Goal: Transaction & Acquisition: Purchase product/service

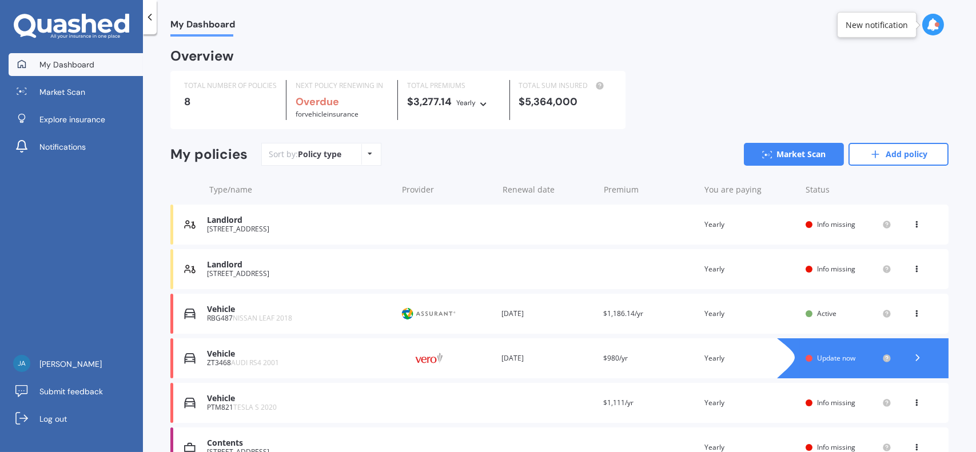
click at [739, 365] on div "Vehicle ZT3468 AUDI RS4 2001 Provider Renewal date 31 Aug 2025 Premium $980/yr …" at bounding box center [559, 358] width 778 height 40
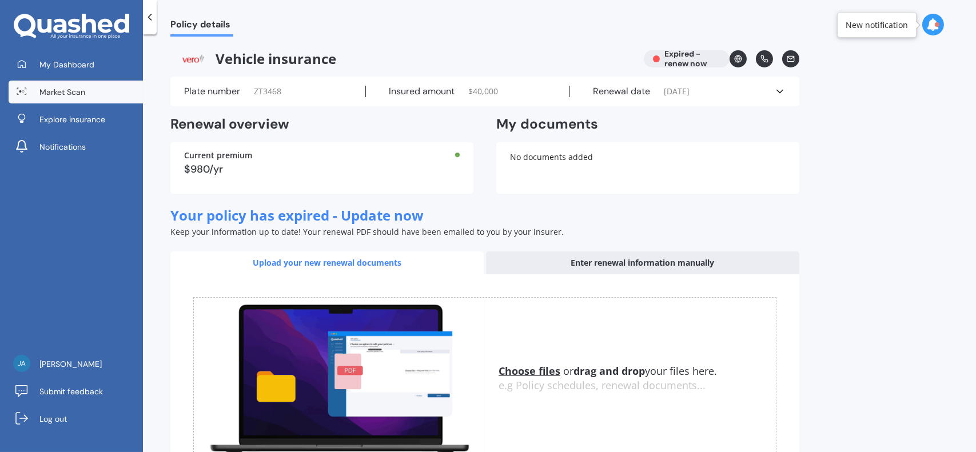
click at [74, 84] on link "Market Scan" at bounding box center [76, 92] width 134 height 23
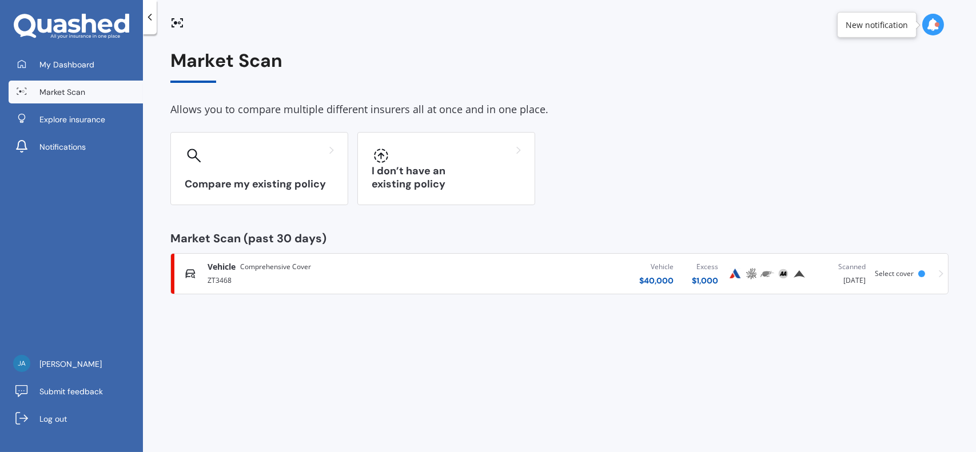
click at [610, 284] on div "Vehicle $ 40,000 Excess $ 1,000" at bounding box center [592, 274] width 272 height 34
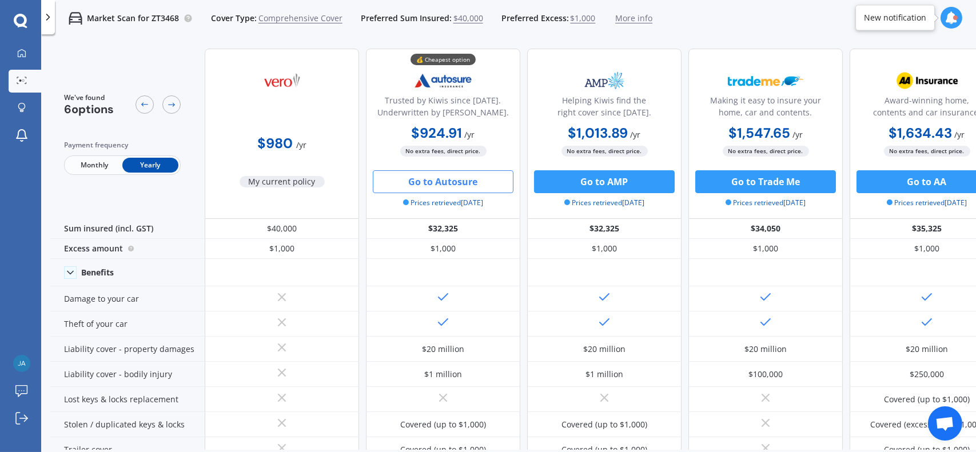
click at [454, 182] on button "Go to Autosure" at bounding box center [443, 181] width 141 height 23
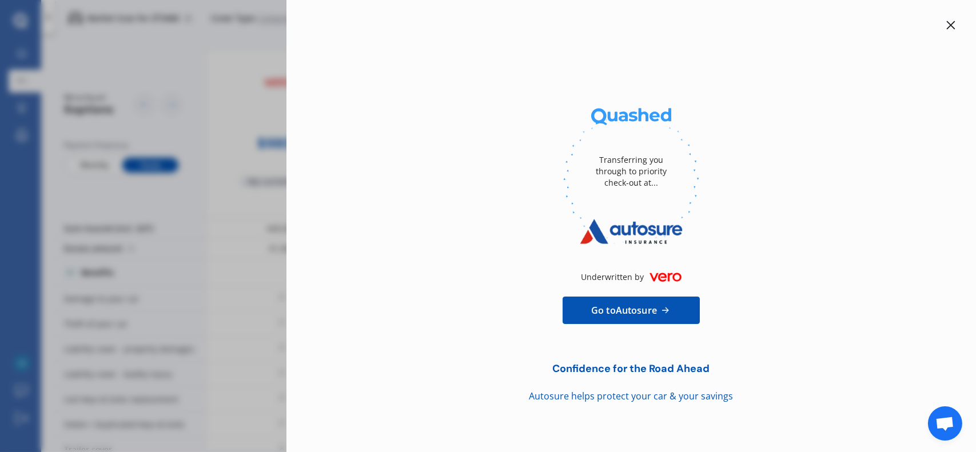
click at [448, 136] on div at bounding box center [631, 179] width 653 height 157
click at [954, 23] on icon at bounding box center [950, 25] width 9 height 9
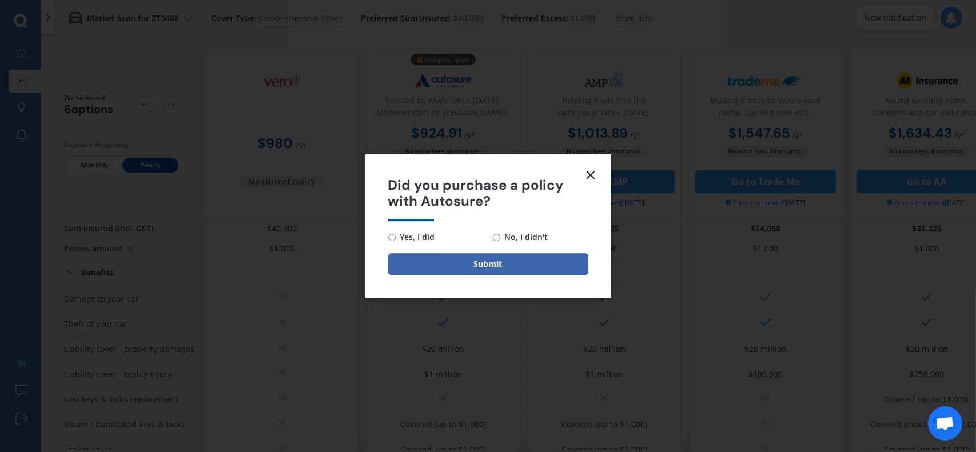
click at [588, 171] on icon at bounding box center [591, 175] width 14 height 14
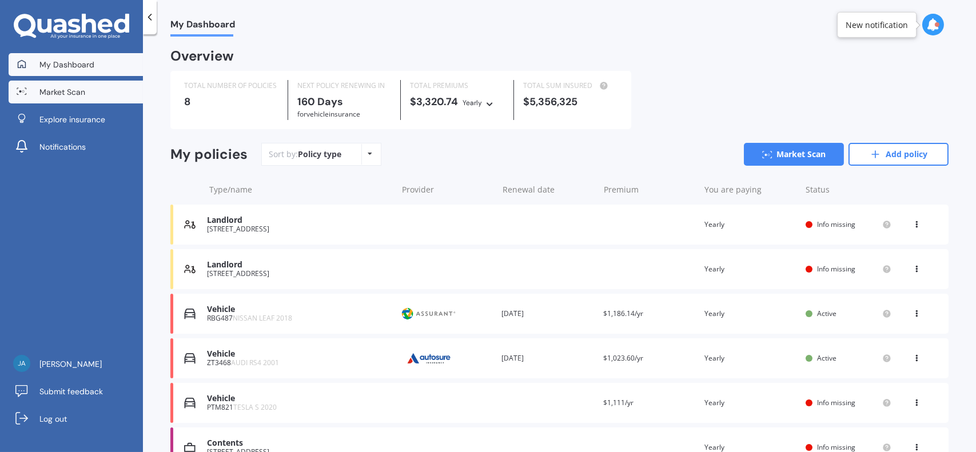
click at [89, 98] on link "Market Scan" at bounding box center [76, 92] width 134 height 23
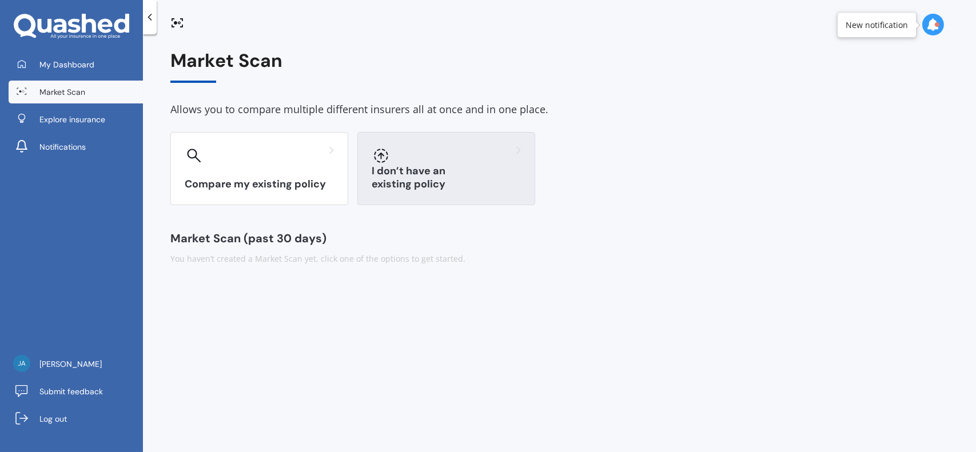
click at [431, 180] on h3 "I don’t have an existing policy" at bounding box center [446, 178] width 149 height 26
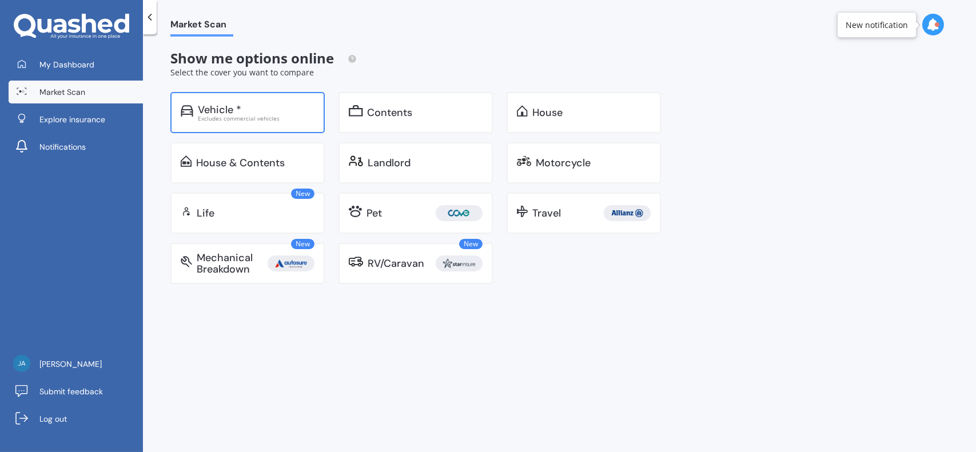
click at [254, 121] on div "Excludes commercial vehicles" at bounding box center [256, 118] width 117 height 6
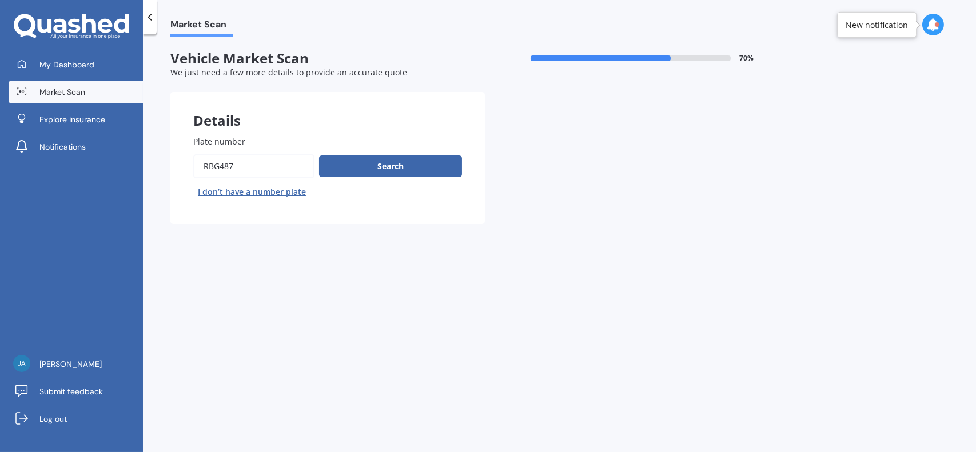
click at [264, 168] on input "Plate number" at bounding box center [253, 166] width 121 height 24
drag, startPoint x: 264, startPoint y: 168, endPoint x: 198, endPoint y: 162, distance: 65.4
click at [198, 162] on input "Plate number" at bounding box center [253, 166] width 121 height 24
type input "jmj213"
click at [435, 166] on button "Search" at bounding box center [390, 167] width 143 height 22
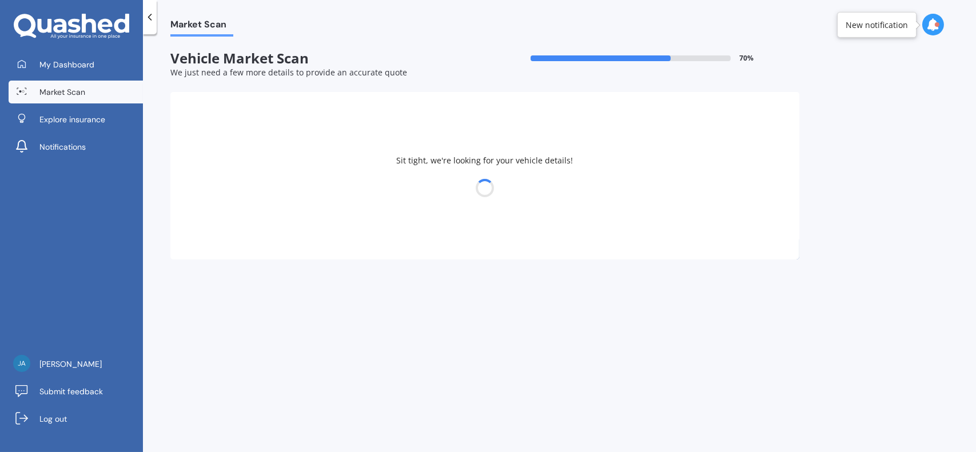
select select "PORSCHE"
select select "911"
select select "25"
select select "10"
select select "1985"
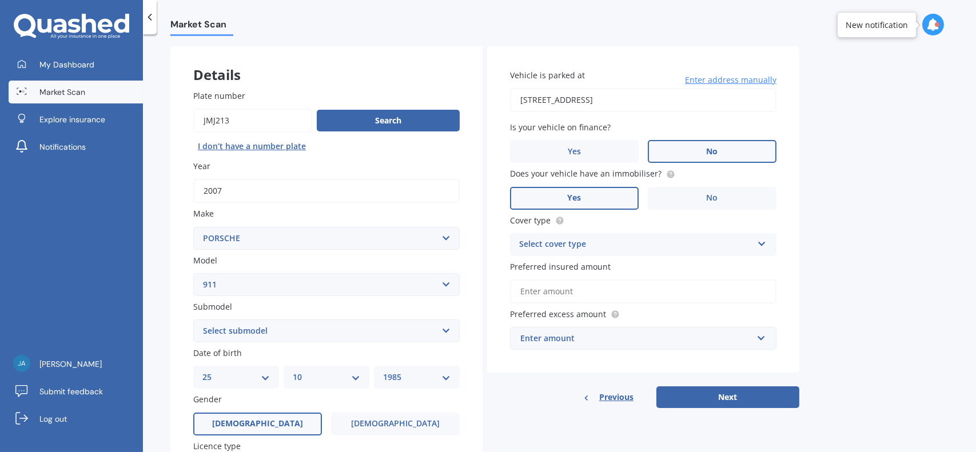
scroll to position [57, 0]
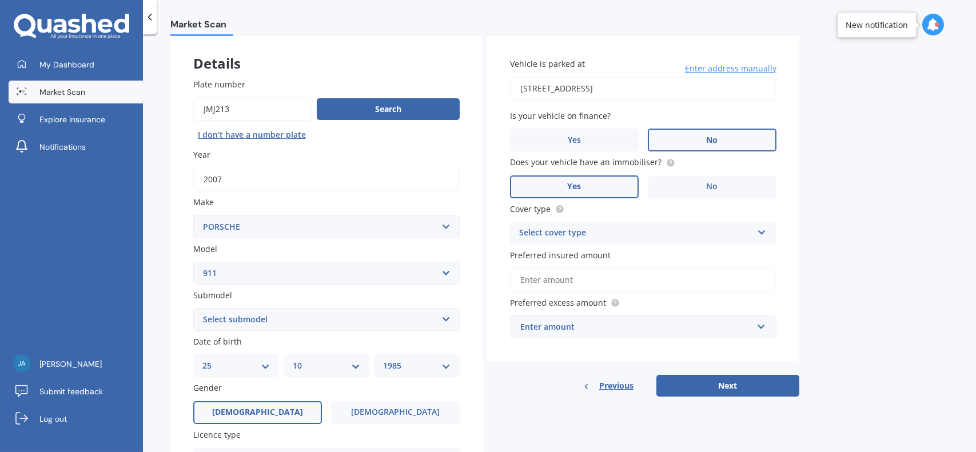
click at [577, 238] on div "Select cover type" at bounding box center [635, 233] width 233 height 14
click at [569, 260] on span "Comprehensive" at bounding box center [550, 255] width 61 height 11
click at [555, 287] on input "Preferred insured amount" at bounding box center [643, 280] width 266 height 24
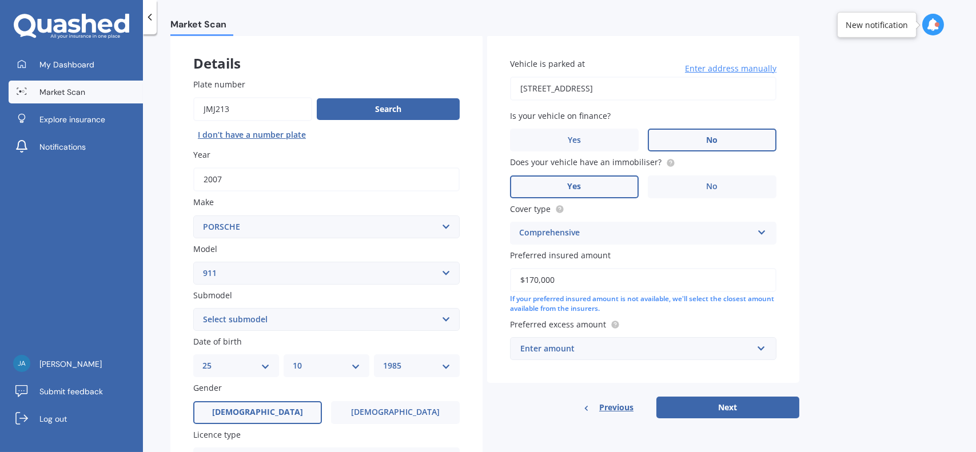
type input "$170,000"
click at [631, 352] on div "Enter amount" at bounding box center [636, 348] width 232 height 13
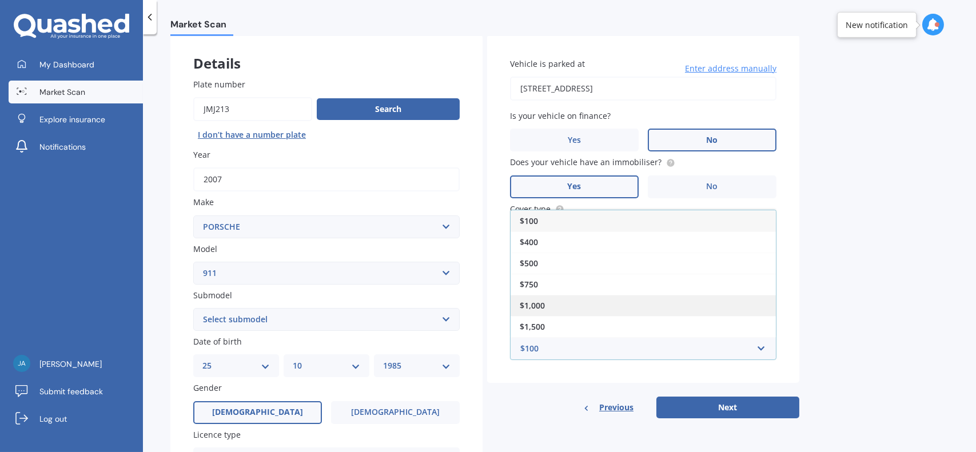
click at [625, 308] on div "$1,000" at bounding box center [643, 305] width 265 height 21
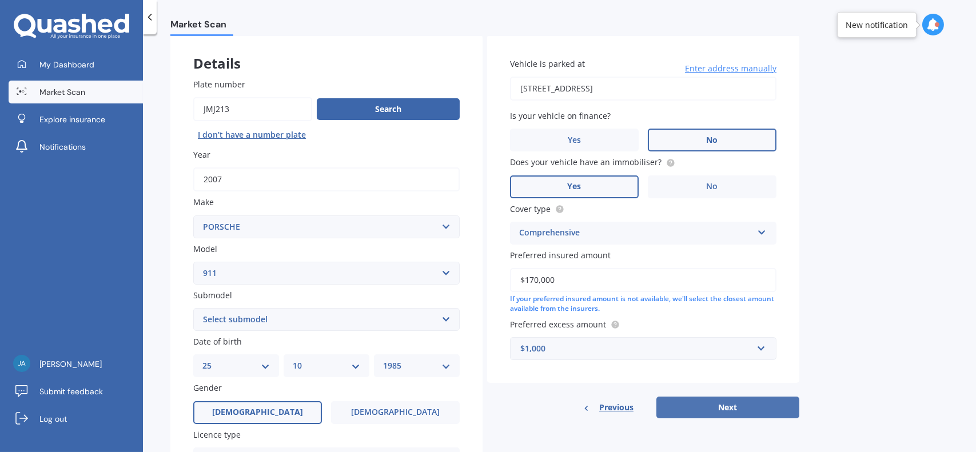
click at [687, 404] on button "Next" at bounding box center [727, 408] width 143 height 22
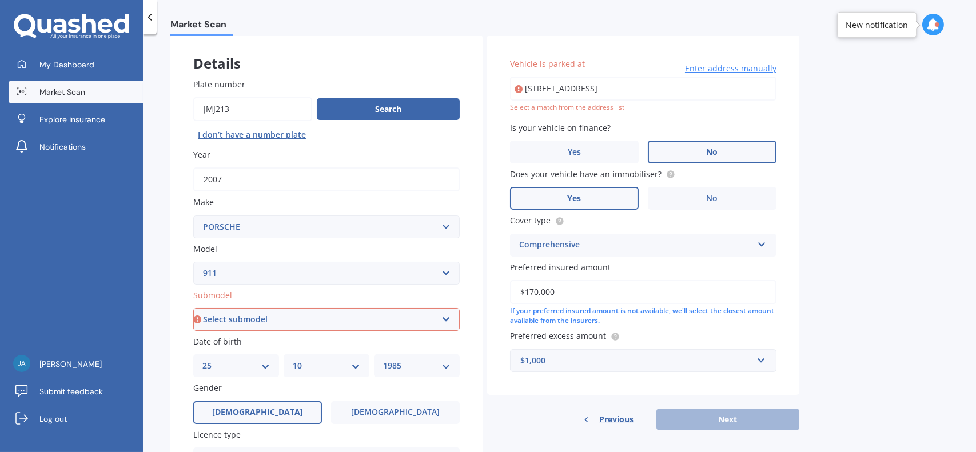
click at [350, 326] on select "Select submodel (All other) 2.7 Bi Turbo Carrera Carrera 2 Carrera 2.7 Carrera …" at bounding box center [326, 319] width 266 height 23
select select "TURBO"
click at [193, 309] on select "Select submodel (All other) 2.7 Bi Turbo Carrera Carrera 2 Carrera 2.7 Carrera …" at bounding box center [326, 319] width 266 height 23
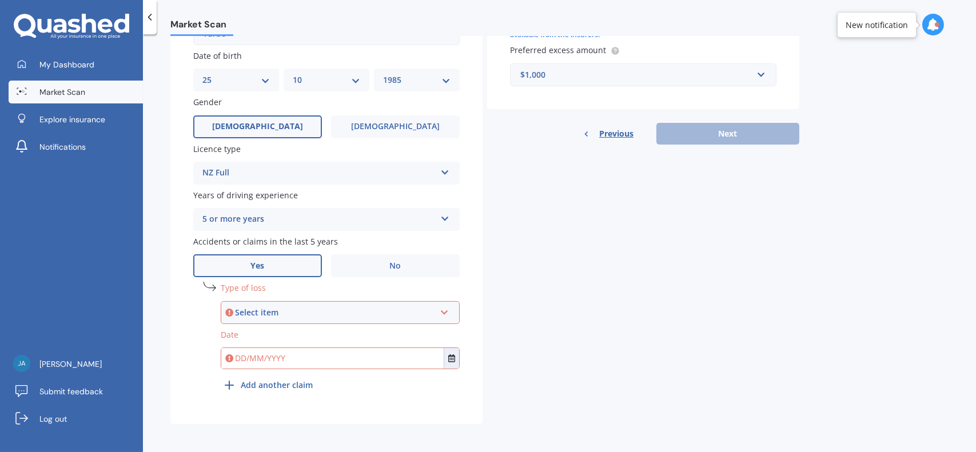
scroll to position [348, 0]
click at [302, 310] on div "Select item" at bounding box center [335, 311] width 200 height 13
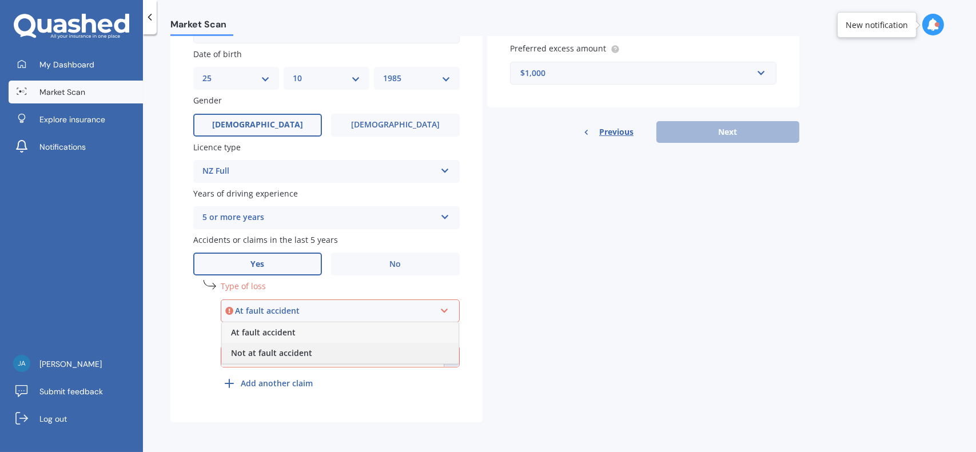
click at [274, 351] on span "Not at fault accident" at bounding box center [271, 353] width 81 height 11
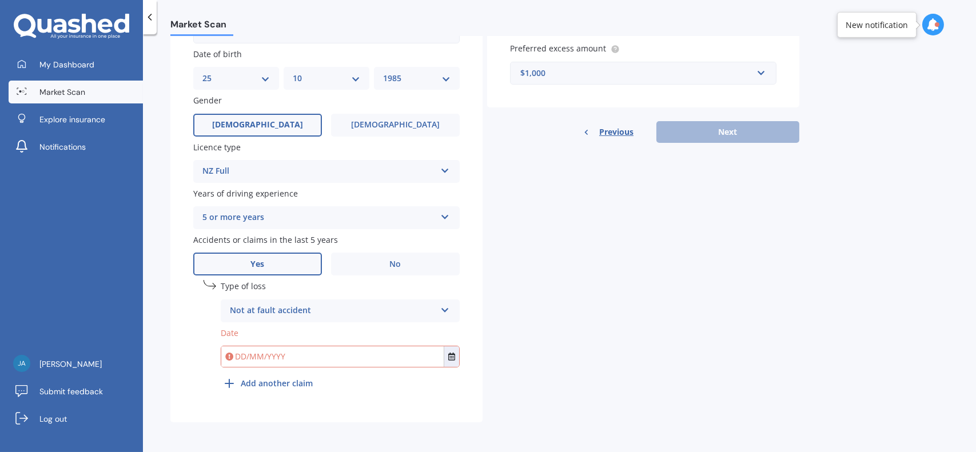
click at [334, 358] on input "text" at bounding box center [332, 356] width 222 height 21
click at [455, 356] on icon "Select date" at bounding box center [451, 357] width 7 height 8
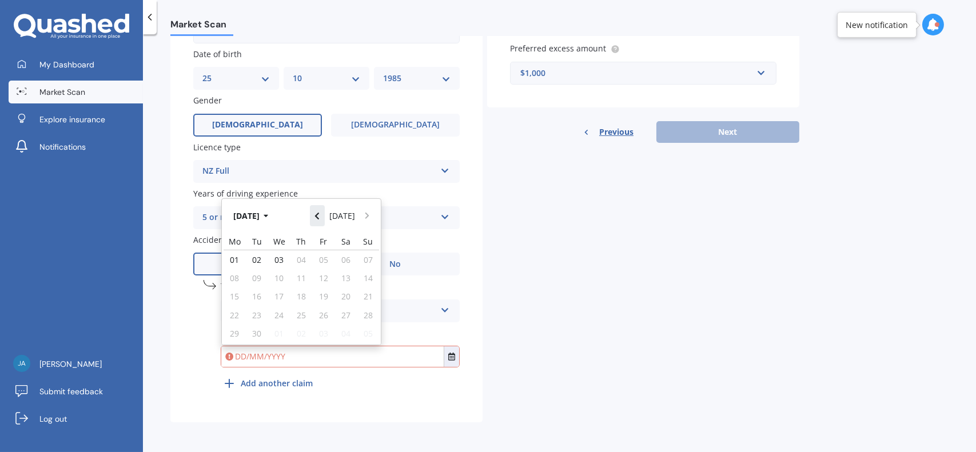
click at [323, 220] on button "Navigate back" at bounding box center [317, 215] width 15 height 21
click at [323, 220] on button "Navigate back" at bounding box center [317, 212] width 15 height 21
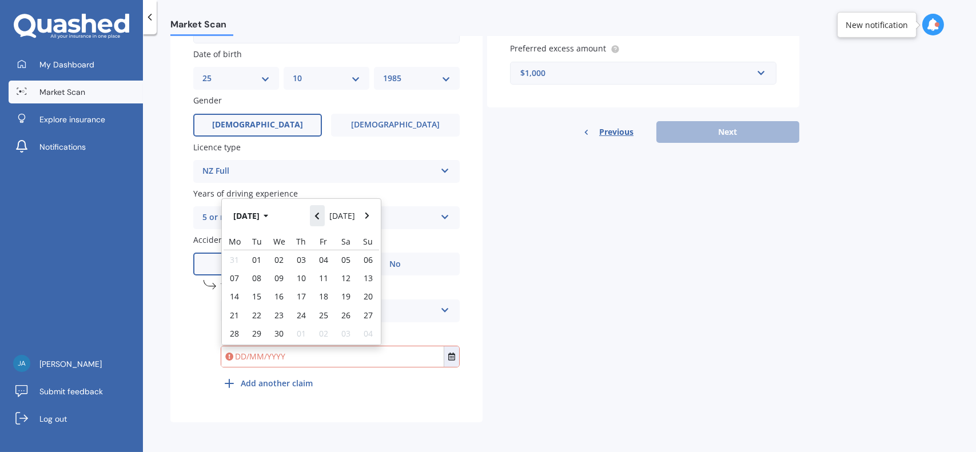
click at [323, 220] on button "Navigate back" at bounding box center [317, 215] width 15 height 21
click at [323, 220] on button "Navigate back" at bounding box center [317, 212] width 15 height 21
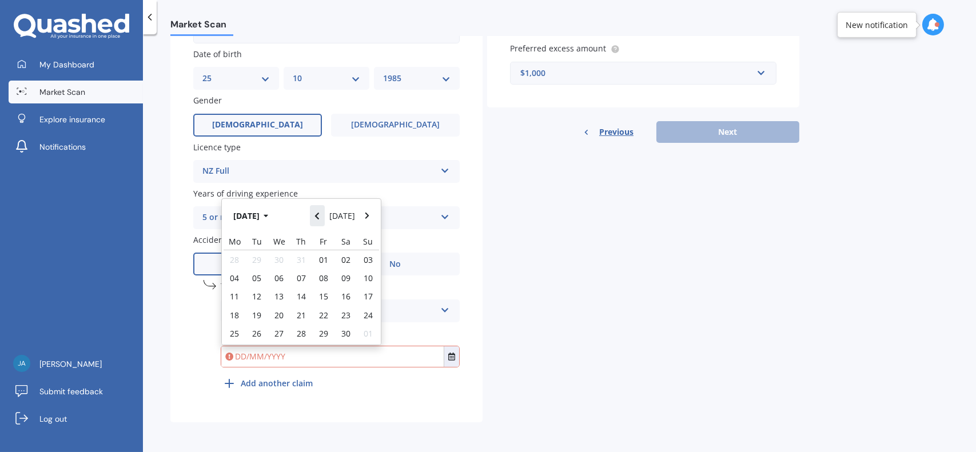
click at [323, 220] on button "Navigate back" at bounding box center [317, 215] width 15 height 21
click at [320, 316] on span "27" at bounding box center [323, 318] width 9 height 11
type input "[DATE]"
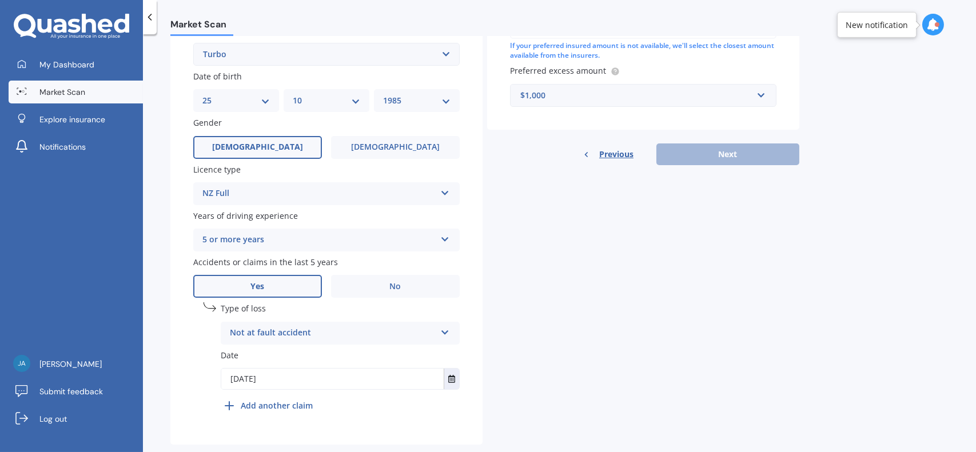
scroll to position [0, 0]
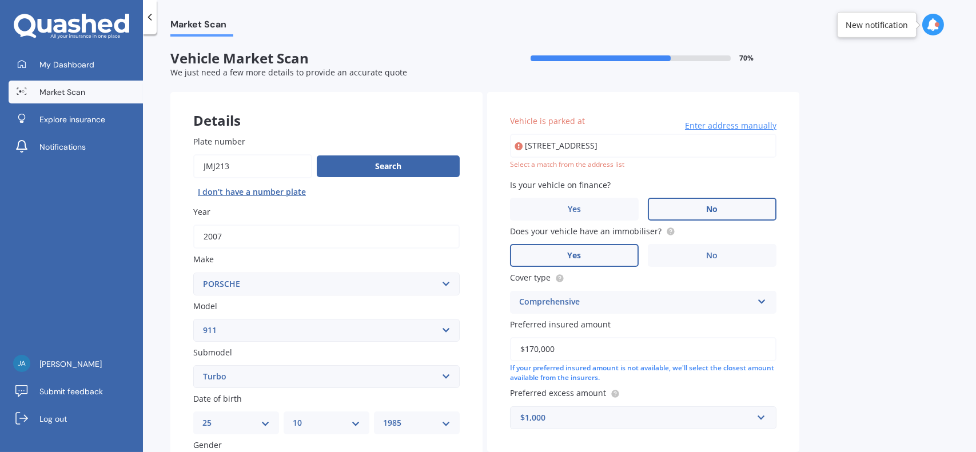
click at [547, 363] on div "$170,000 If your preferred insured amount is not available, we'll select the cl…" at bounding box center [643, 360] width 266 height 46
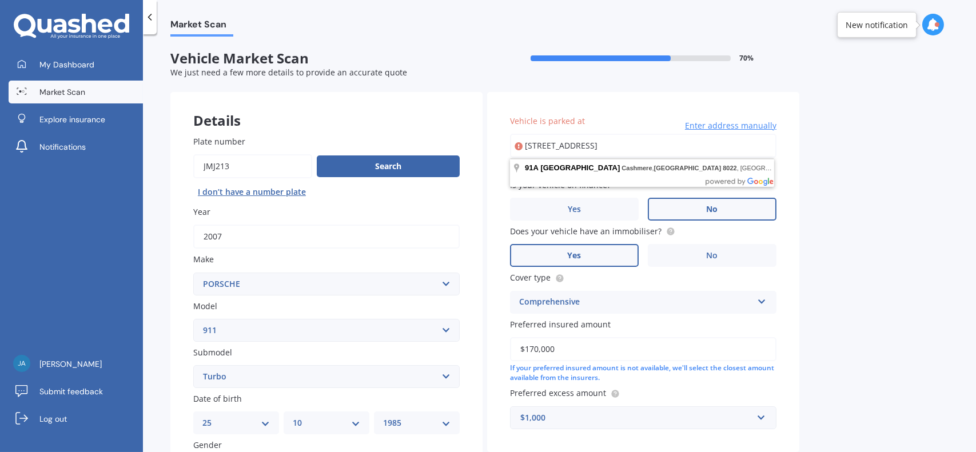
click at [693, 139] on input "[STREET_ADDRESS]" at bounding box center [643, 146] width 266 height 24
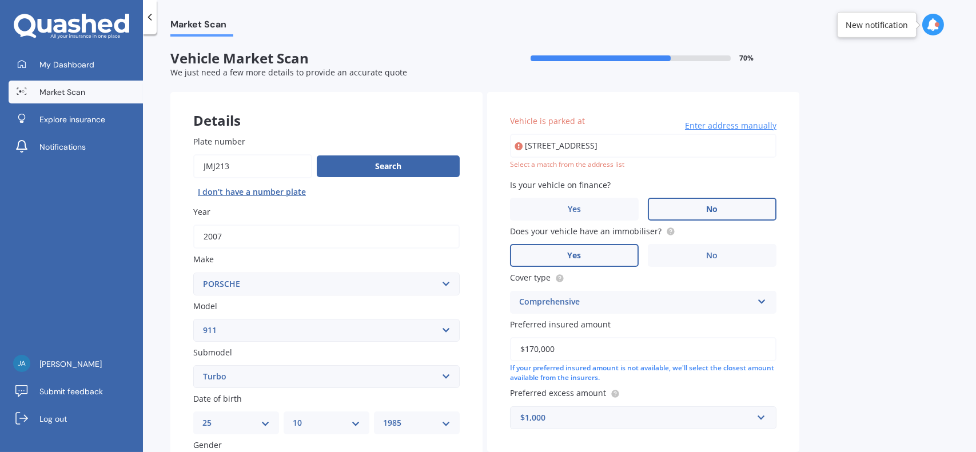
type input "[STREET_ADDRESS]"
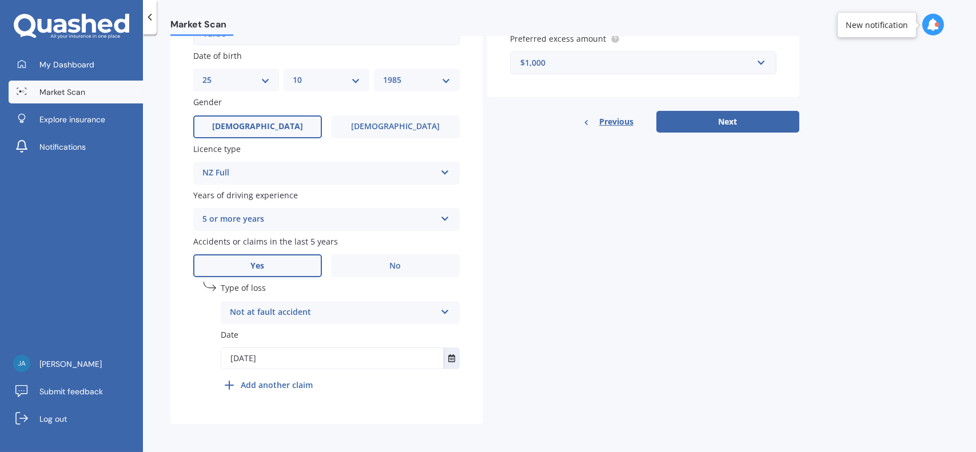
scroll to position [348, 0]
click at [739, 114] on button "Next" at bounding box center [727, 120] width 143 height 22
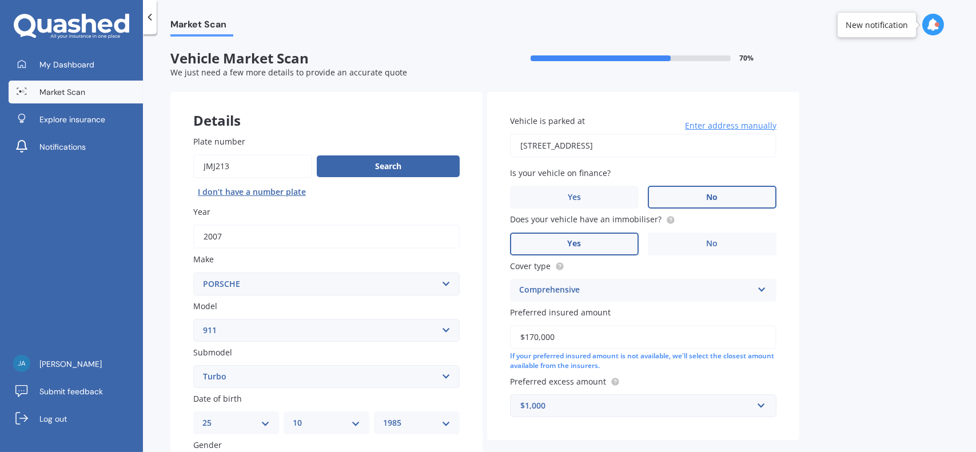
select select "25"
select select "10"
select select "1985"
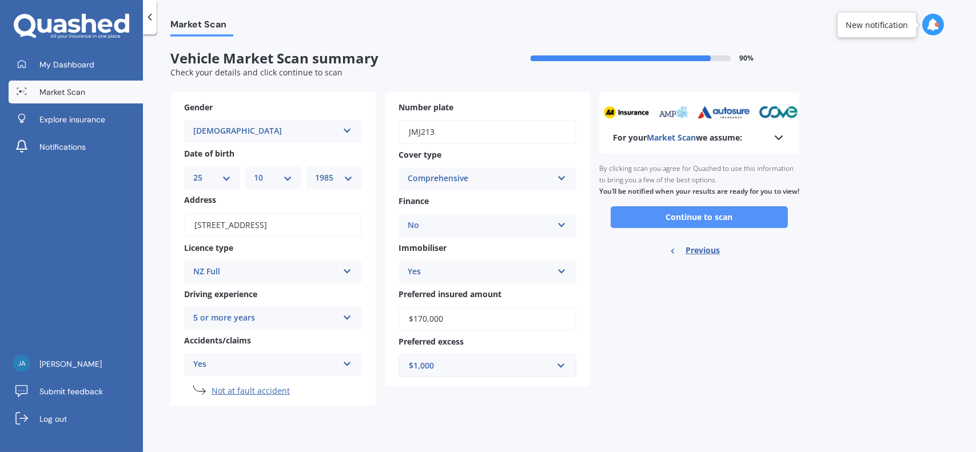
click at [676, 226] on button "Continue to scan" at bounding box center [699, 217] width 177 height 22
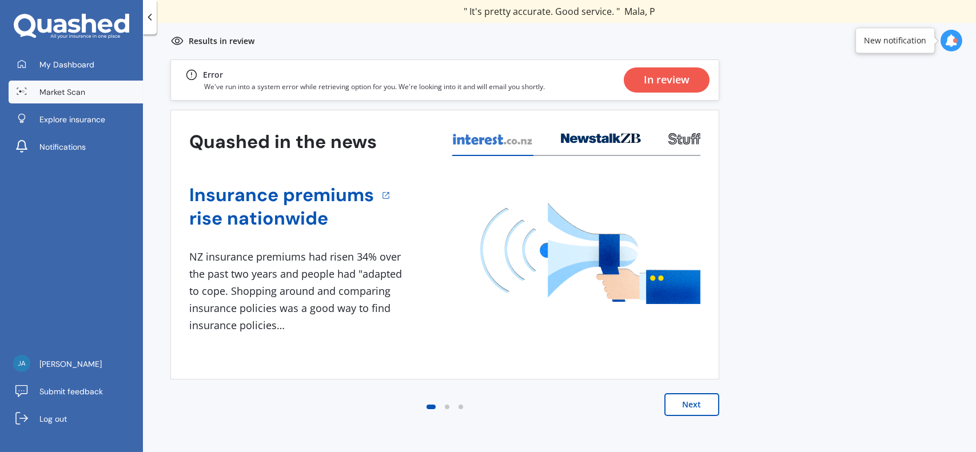
click at [465, 83] on p "We've run into a system error while retrieving option for you. We're looking in…" at bounding box center [374, 87] width 341 height 10
click at [72, 90] on span "Market Scan" at bounding box center [62, 91] width 46 height 11
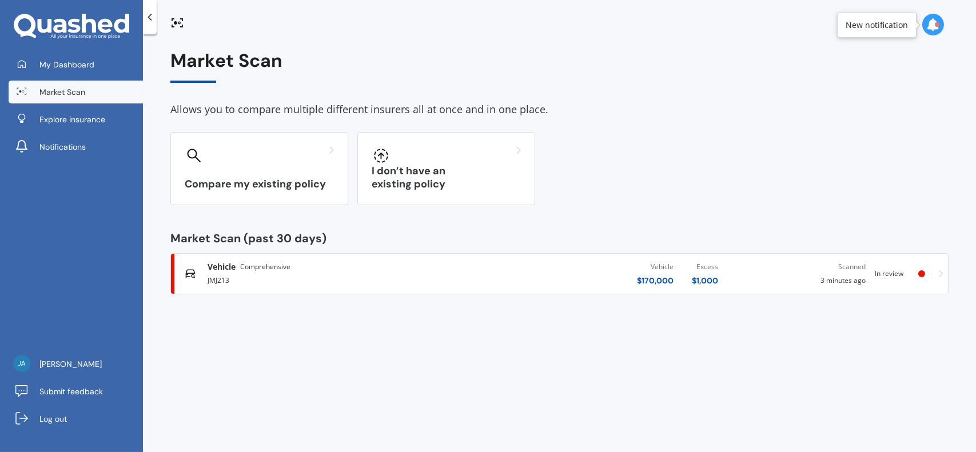
click at [299, 279] on div "JMJ213" at bounding box center [332, 280] width 249 height 14
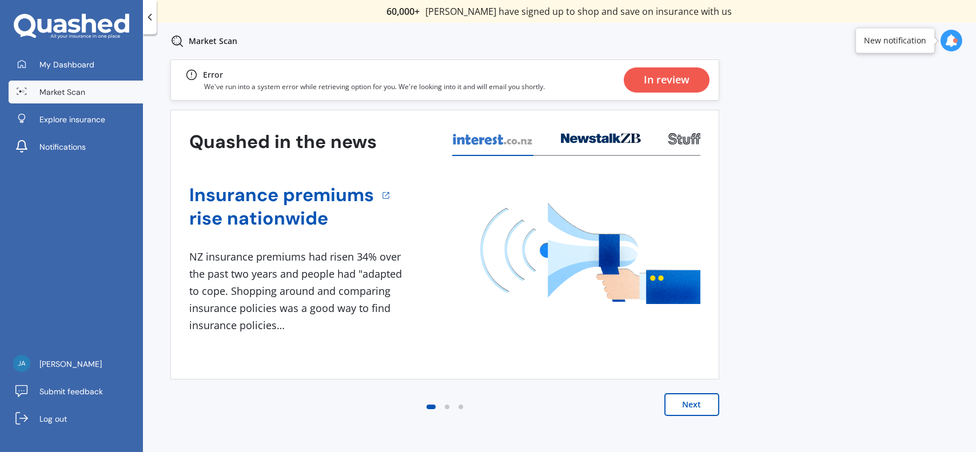
click at [636, 80] on div "In review" at bounding box center [667, 79] width 86 height 25
